Goal: Task Accomplishment & Management: Complete application form

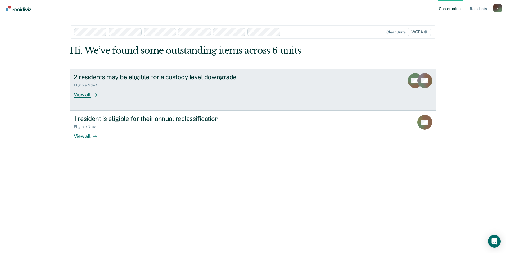
click at [159, 88] on div "2 residents may be eligible for a custody level downgrade Eligible Now : 2 View…" at bounding box center [173, 85] width 199 height 24
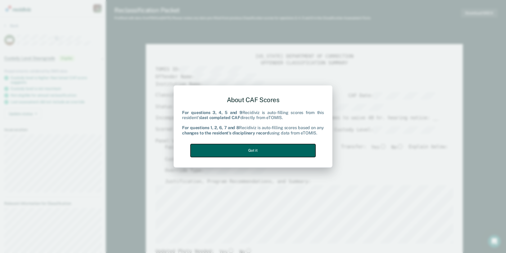
click at [259, 150] on button "Got it" at bounding box center [253, 150] width 125 height 13
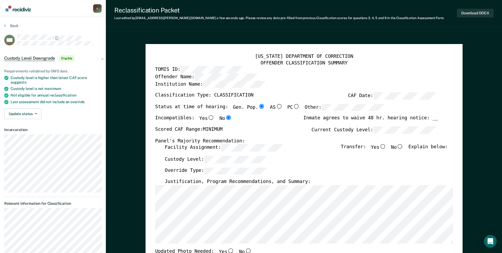
click at [404, 147] on input "No" at bounding box center [400, 146] width 7 height 5
type textarea "x"
radio input "true"
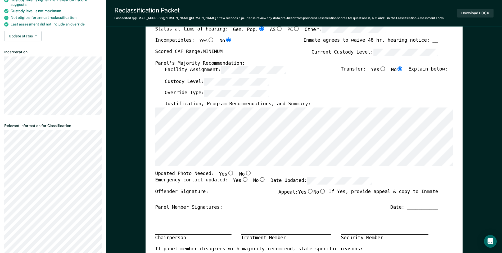
scroll to position [79, 0]
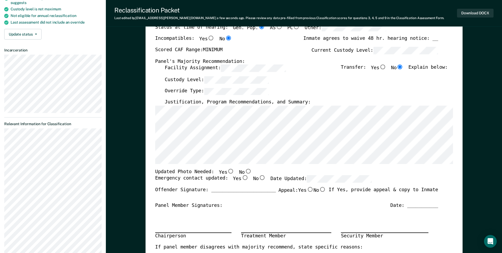
click at [245, 172] on input "No" at bounding box center [248, 170] width 7 height 5
type textarea "x"
radio input "true"
click at [241, 177] on input "Yes" at bounding box center [244, 177] width 7 height 5
type textarea "x"
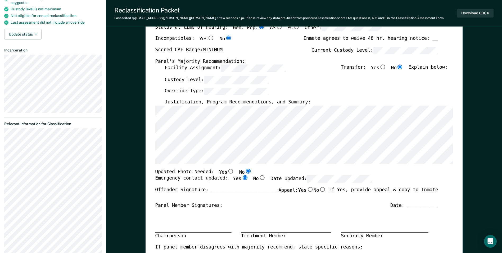
radio input "true"
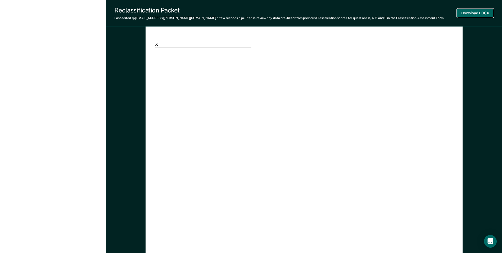
scroll to position [0, 0]
click at [482, 14] on button "Download DOCX" at bounding box center [475, 13] width 37 height 9
click at [446, 56] on div "[US_STATE] DEPARTMENT OF CORRECTION CLASSIFICATION HEARING NOTICE TOMIS ID: 006…" at bounding box center [304, 84] width 298 height 394
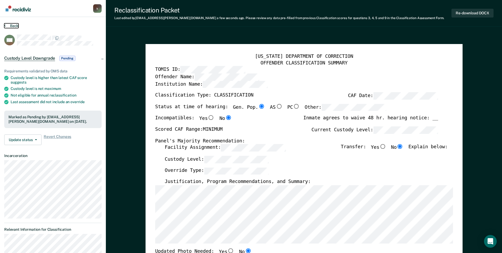
click at [7, 26] on button "Back" at bounding box center [11, 25] width 14 height 5
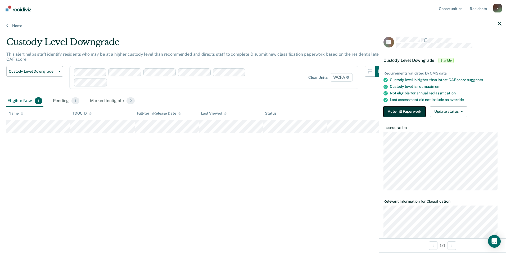
click at [395, 108] on button "Auto-fill Paperwork" at bounding box center [405, 111] width 42 height 11
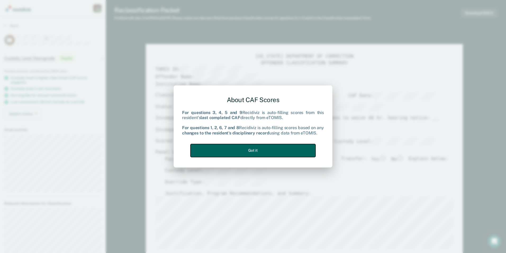
click at [261, 150] on button "Got it" at bounding box center [253, 150] width 125 height 13
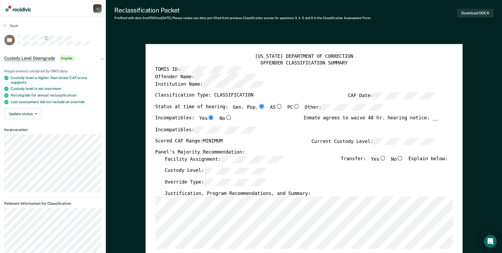
click at [386, 159] on input "Yes" at bounding box center [382, 158] width 7 height 5
type textarea "x"
radio input "true"
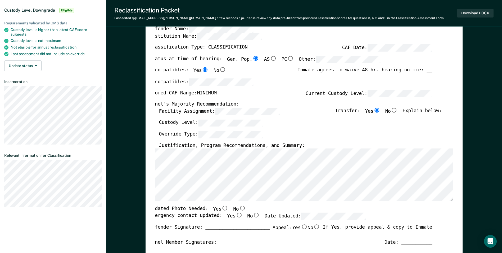
scroll to position [79, 0]
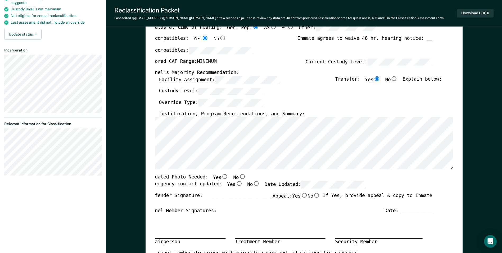
click at [222, 176] on input "Yes" at bounding box center [225, 176] width 7 height 5
type textarea "x"
radio input "true"
click at [236, 184] on input "Yes" at bounding box center [239, 183] width 7 height 5
type textarea "x"
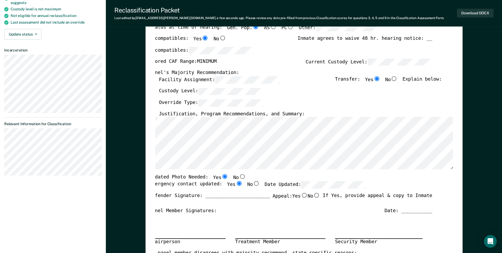
radio input "true"
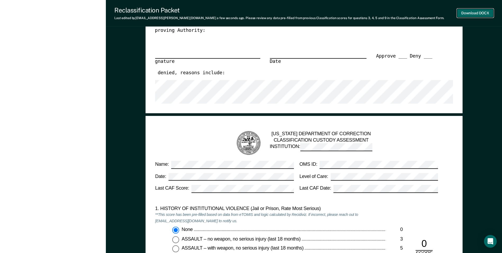
scroll to position [0, 0]
click at [482, 13] on button "Download DOCX" at bounding box center [475, 13] width 37 height 9
type textarea "x"
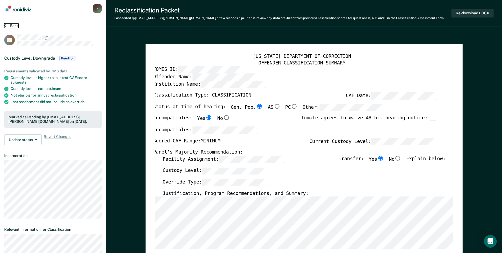
click at [12, 25] on button "Back" at bounding box center [11, 25] width 14 height 5
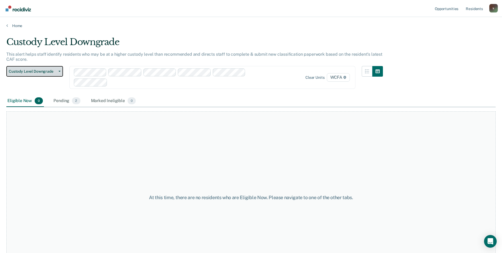
click at [21, 74] on button "Custody Level Downgrade" at bounding box center [34, 71] width 57 height 11
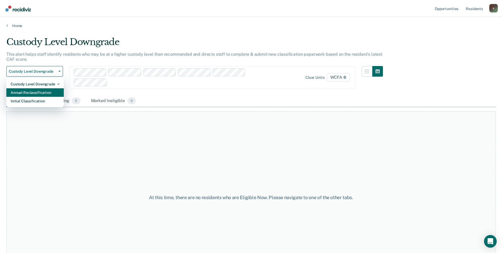
click at [25, 91] on div "Annual Reclassification" at bounding box center [35, 92] width 49 height 8
